Goal: Browse casually

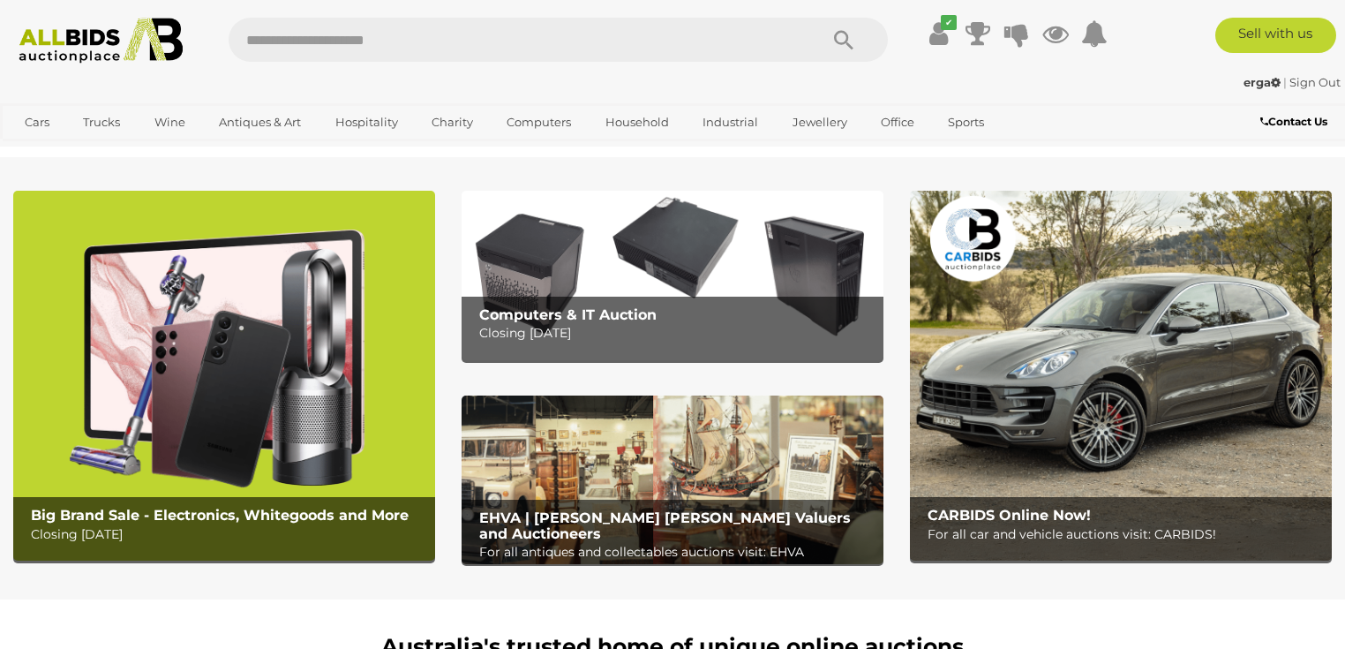
click at [1015, 331] on img at bounding box center [1121, 376] width 422 height 370
